Goal: Information Seeking & Learning: Learn about a topic

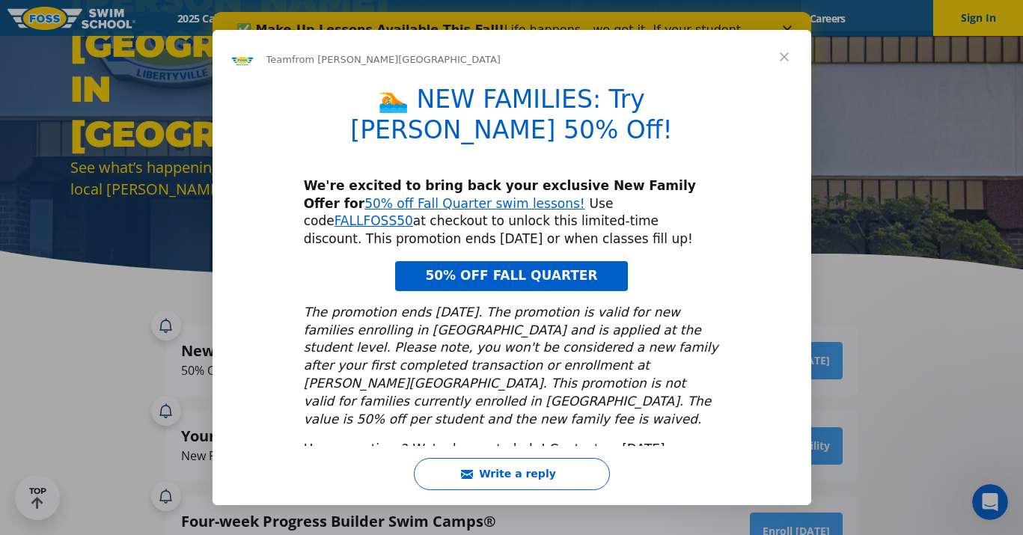
click at [783, 62] on span "Close" at bounding box center [784, 57] width 54 height 54
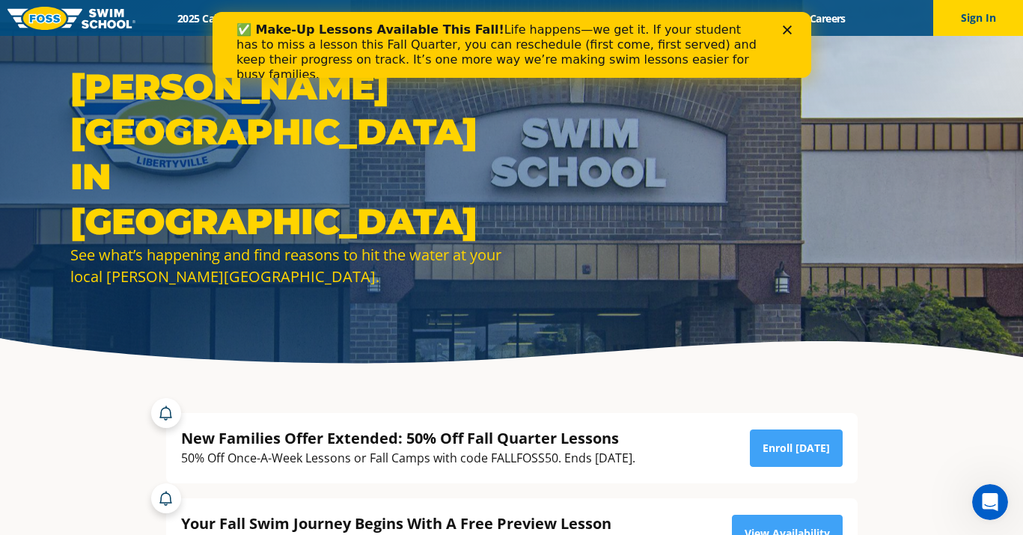
click at [785, 28] on polygon "Close" at bounding box center [786, 29] width 9 height 9
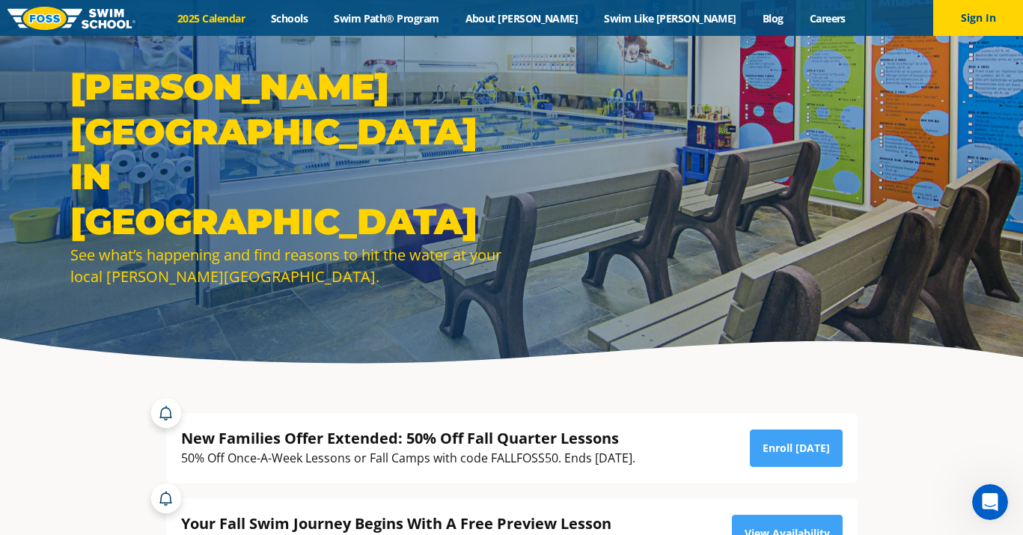
click at [258, 19] on link "2025 Calendar" at bounding box center [212, 18] width 94 height 14
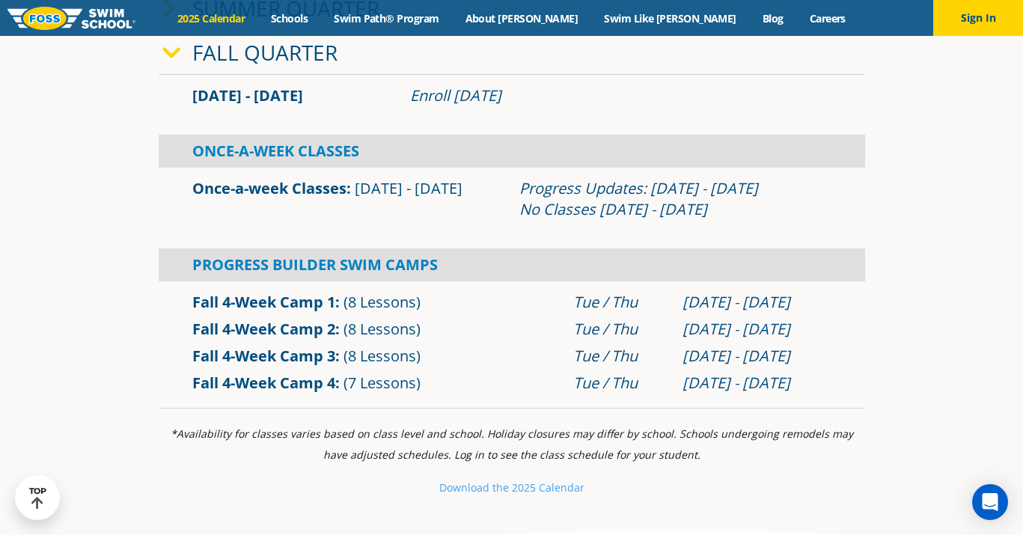
scroll to position [488, 0]
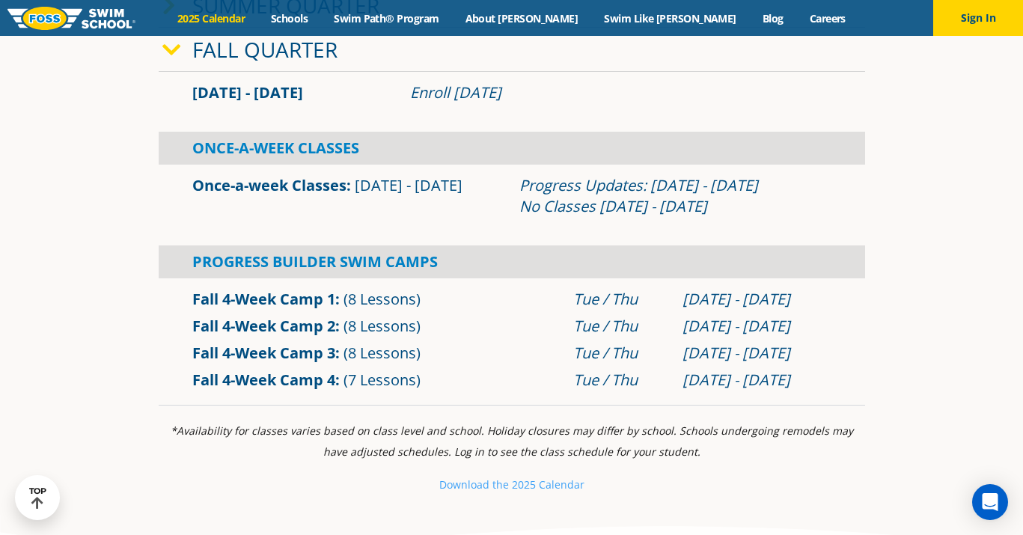
click at [363, 332] on span "(8 Lessons)" at bounding box center [381, 326] width 77 height 20
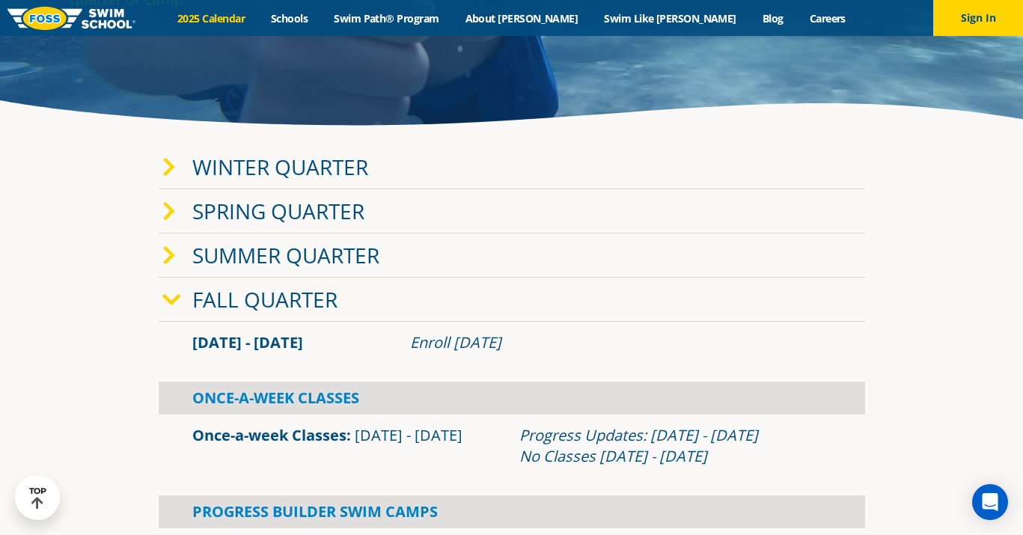
scroll to position [245, 0]
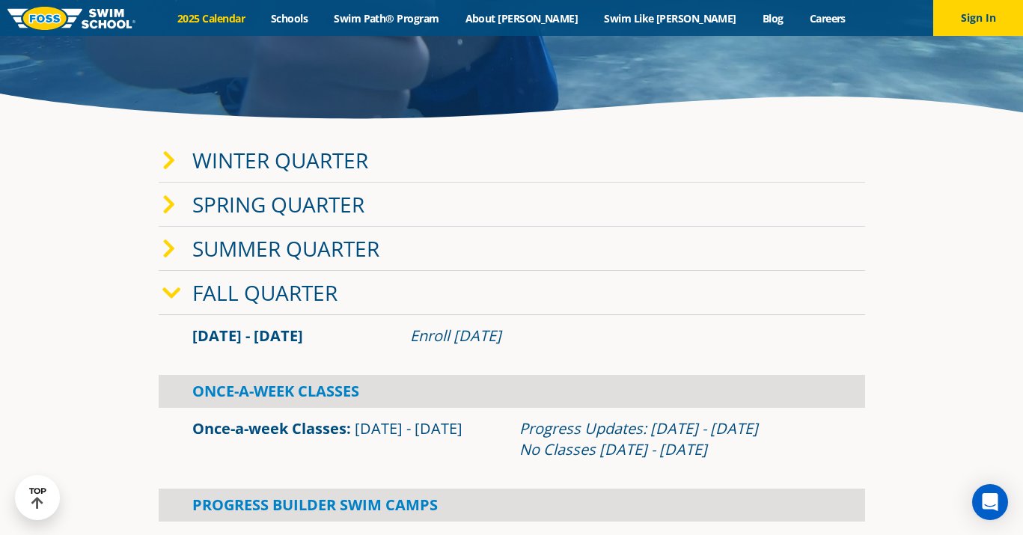
click at [319, 305] on link "Fall Quarter" at bounding box center [264, 292] width 145 height 28
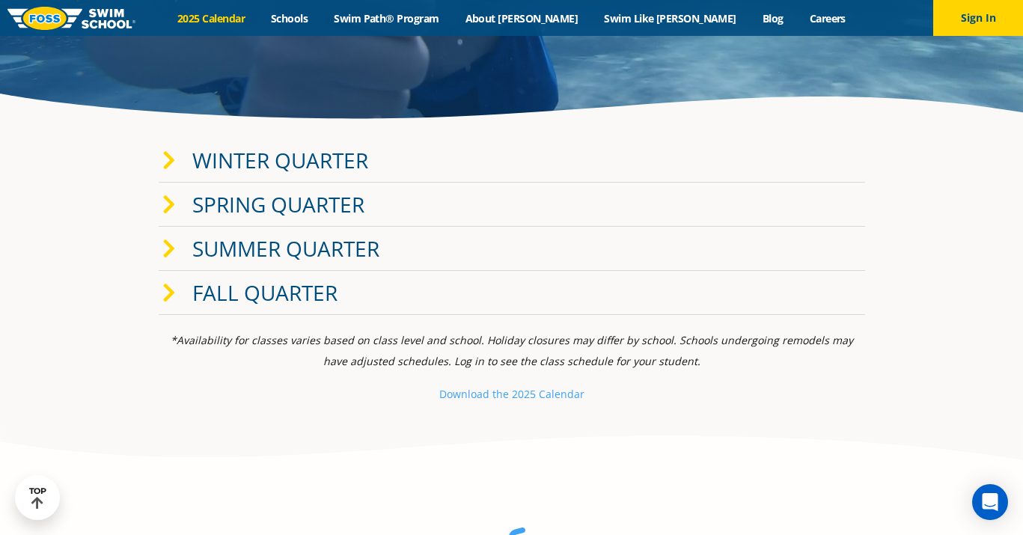
click at [319, 305] on link "Fall Quarter" at bounding box center [264, 292] width 145 height 28
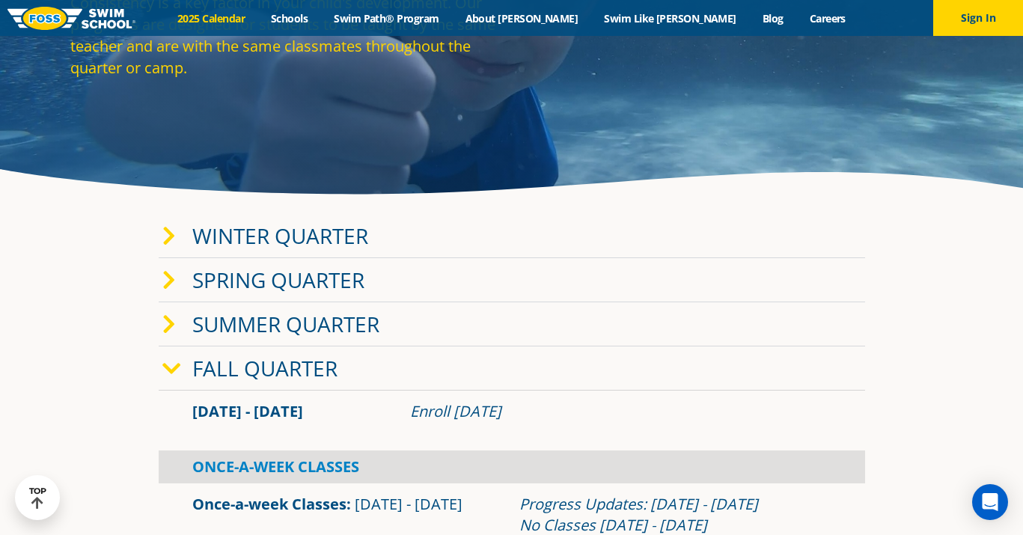
scroll to position [167, 0]
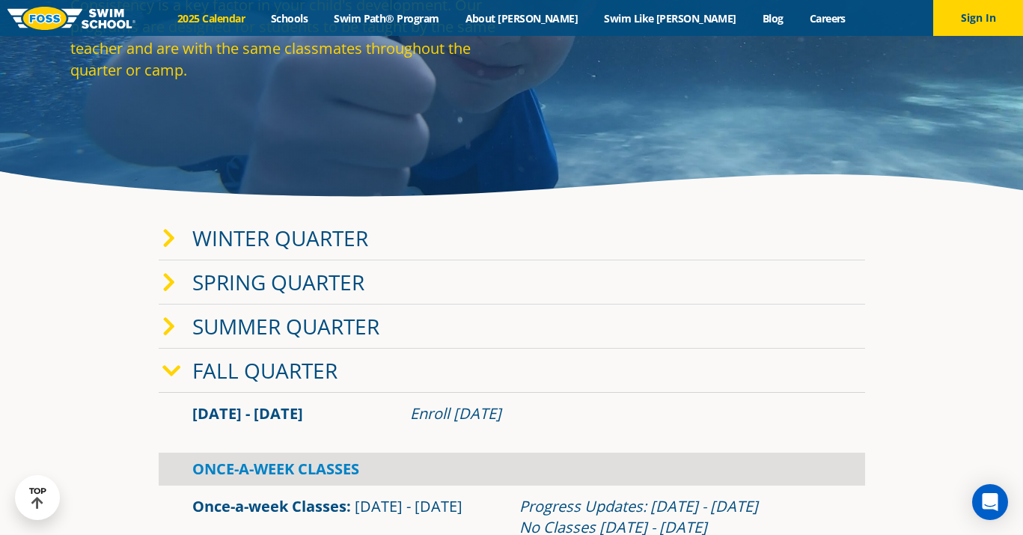
click at [405, 233] on div "Winter Quarter" at bounding box center [512, 238] width 706 height 44
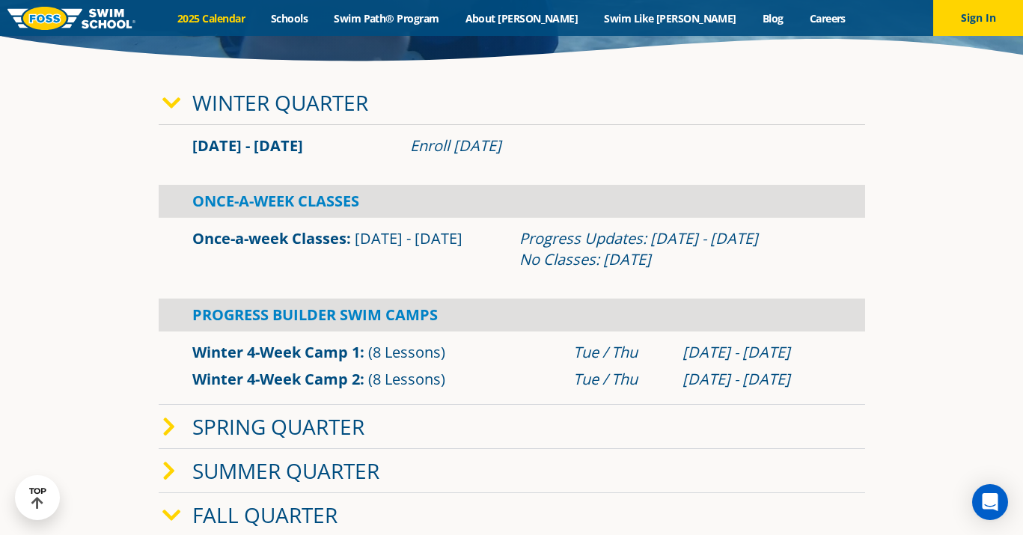
scroll to position [305, 0]
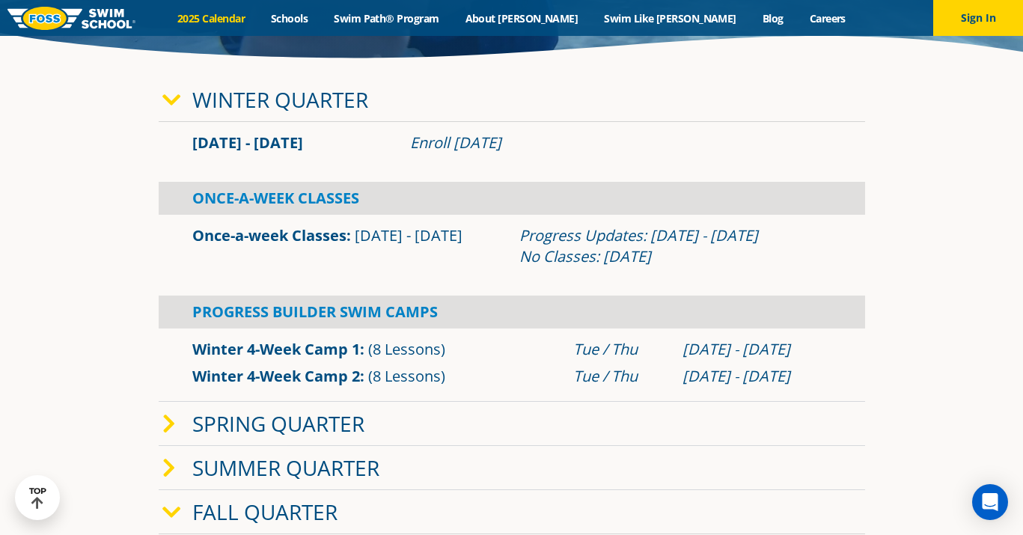
click at [380, 426] on div "Spring Quarter" at bounding box center [512, 424] width 706 height 44
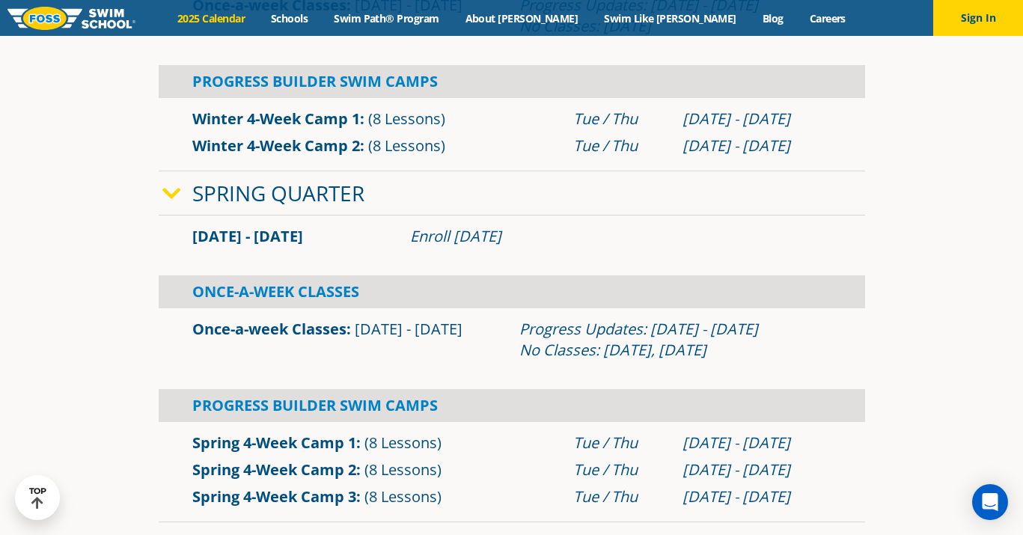
scroll to position [537, 0]
